Goal: Information Seeking & Learning: Learn about a topic

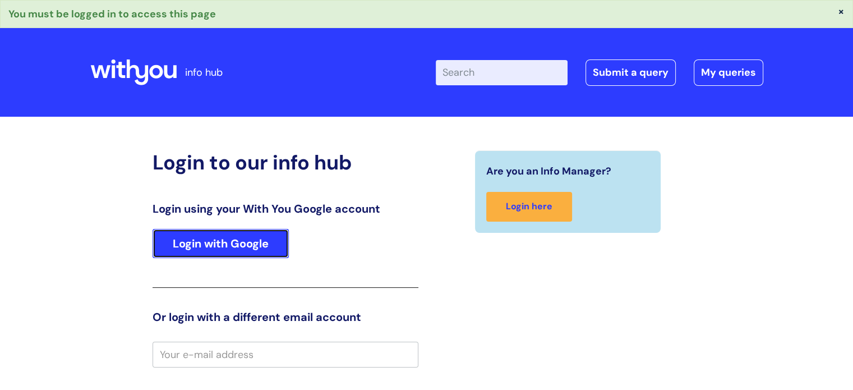
click at [257, 248] on link "Login with Google" at bounding box center [221, 243] width 136 height 29
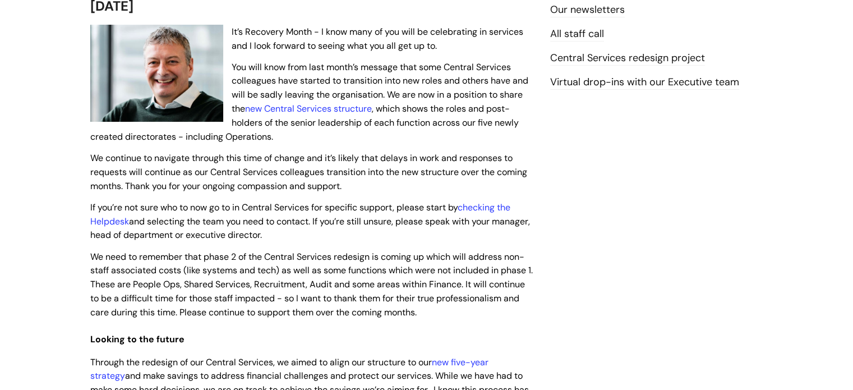
scroll to position [257, 0]
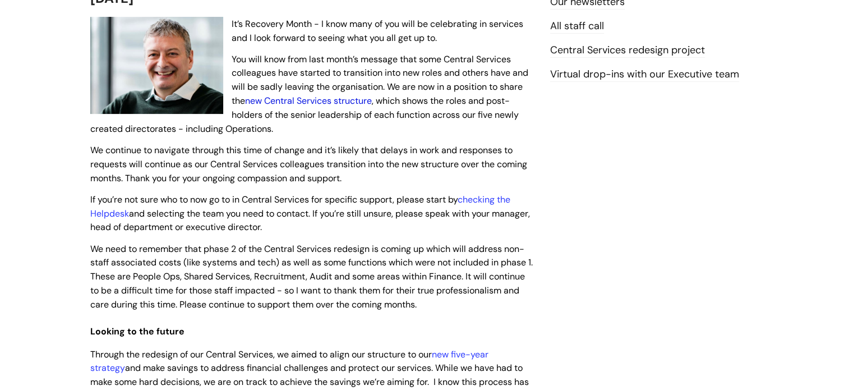
click at [331, 103] on link "new Central Services structure" at bounding box center [308, 101] width 127 height 12
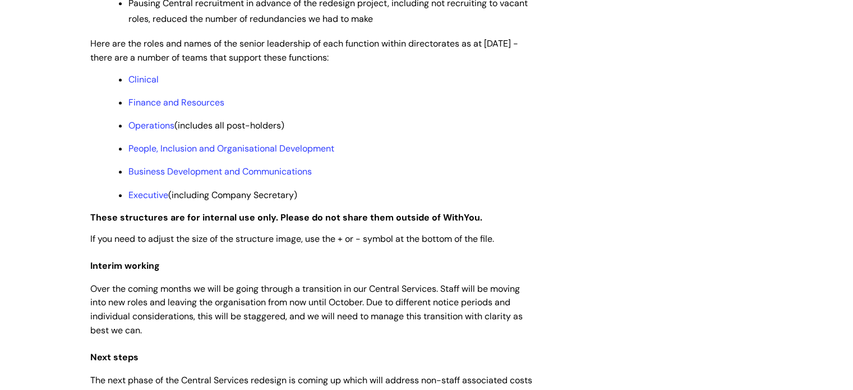
scroll to position [933, 0]
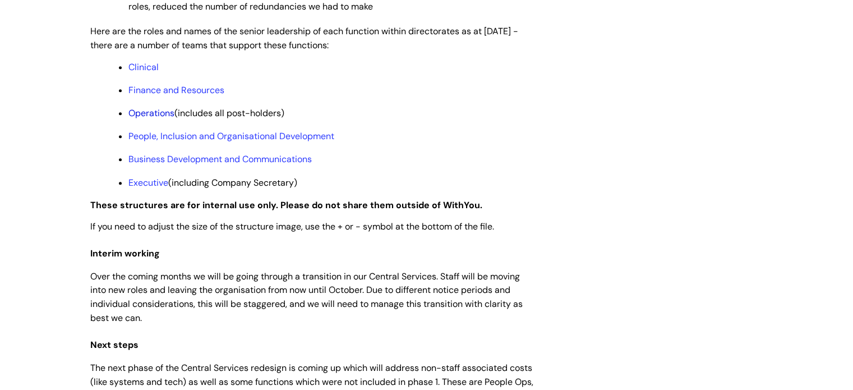
click at [157, 119] on link "Operations" at bounding box center [151, 113] width 46 height 12
